Goal: Find specific page/section: Find specific page/section

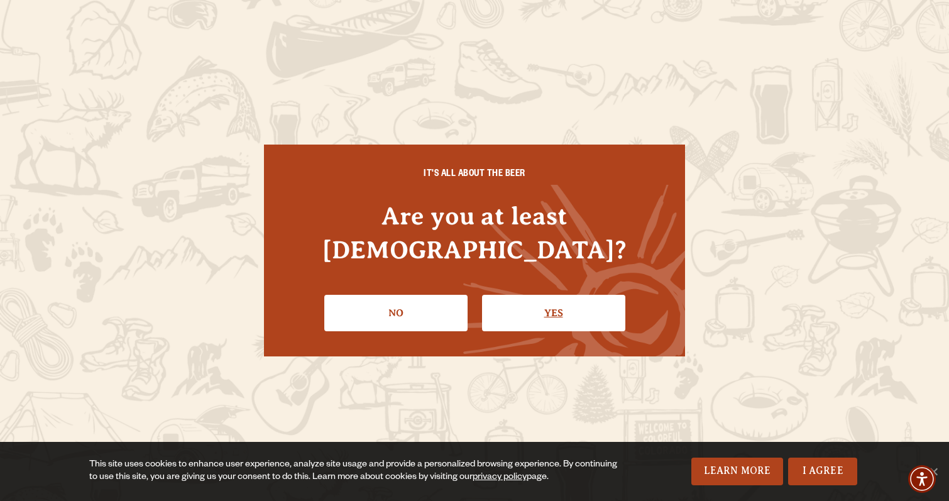
click at [542, 308] on link "Yes" at bounding box center [553, 313] width 143 height 36
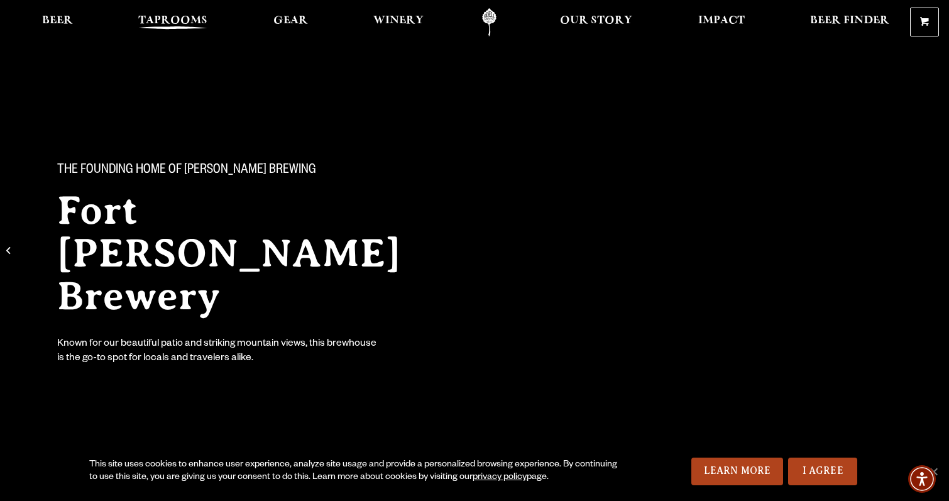
click at [158, 16] on span "Taprooms" at bounding box center [172, 21] width 69 height 10
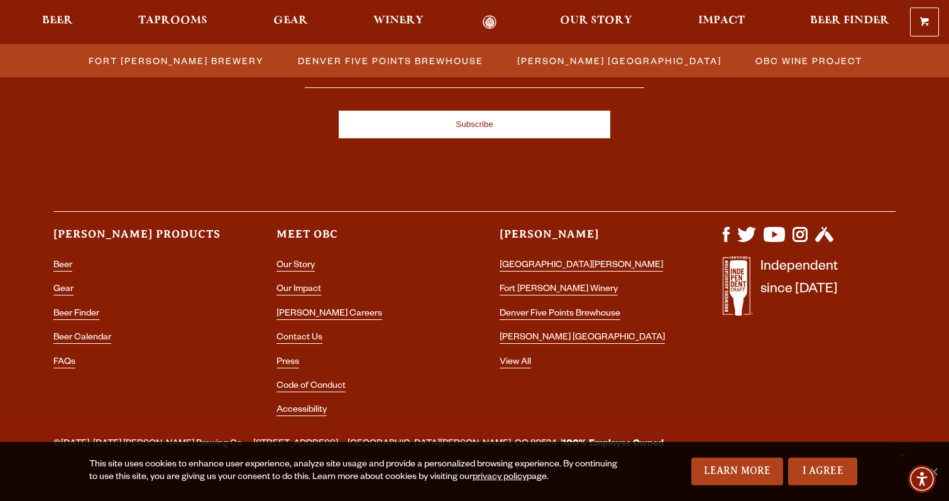
scroll to position [1832, 0]
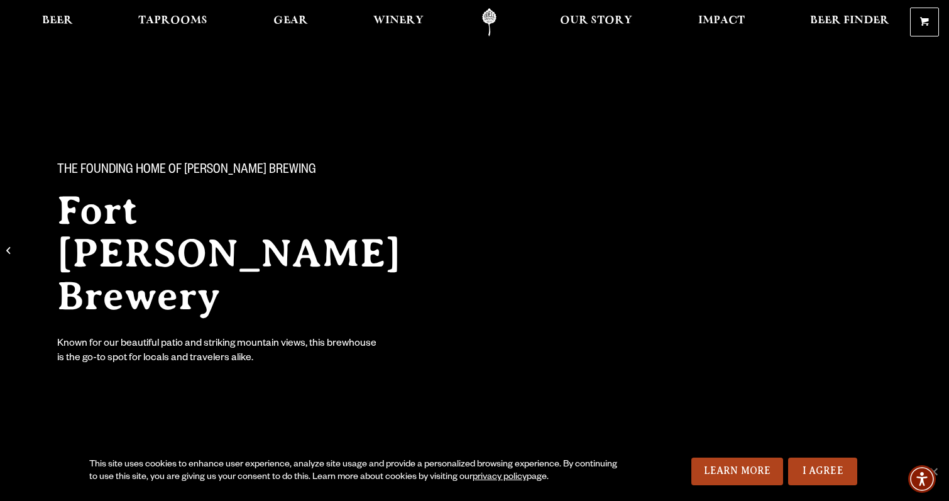
scroll to position [6, 0]
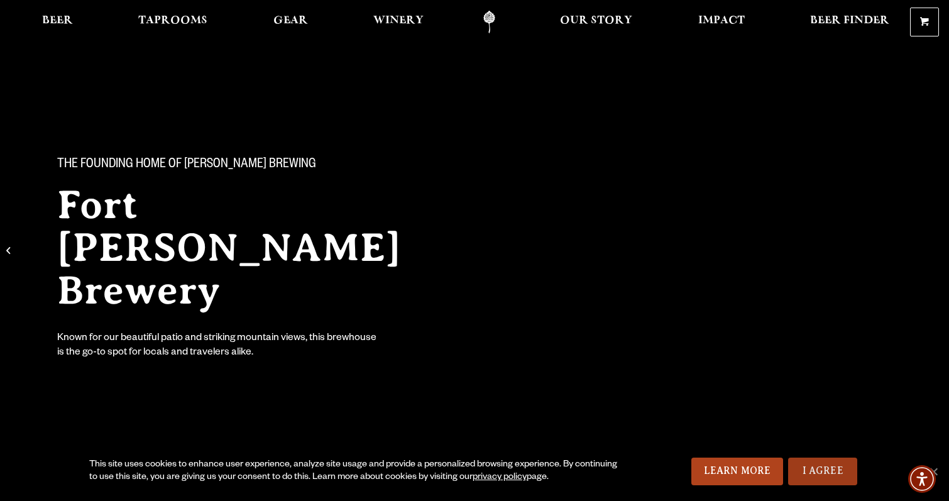
click at [803, 461] on link "I Agree" at bounding box center [822, 472] width 69 height 28
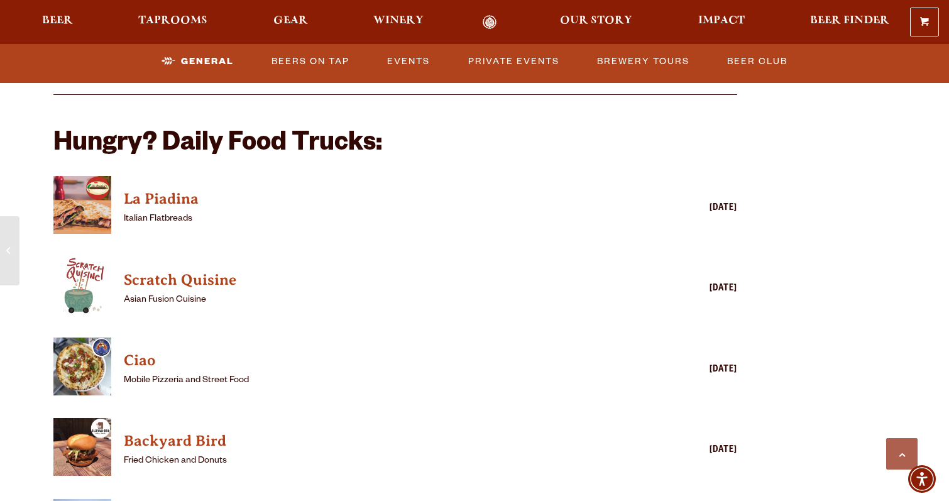
scroll to position [1174, 0]
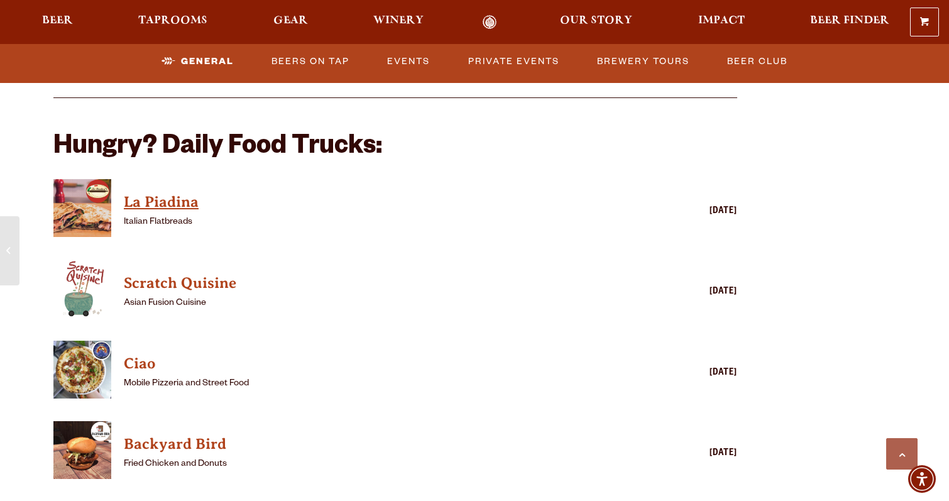
click at [160, 192] on h4 "La Piadina" at bounding box center [377, 202] width 507 height 20
